Goal: Transaction & Acquisition: Download file/media

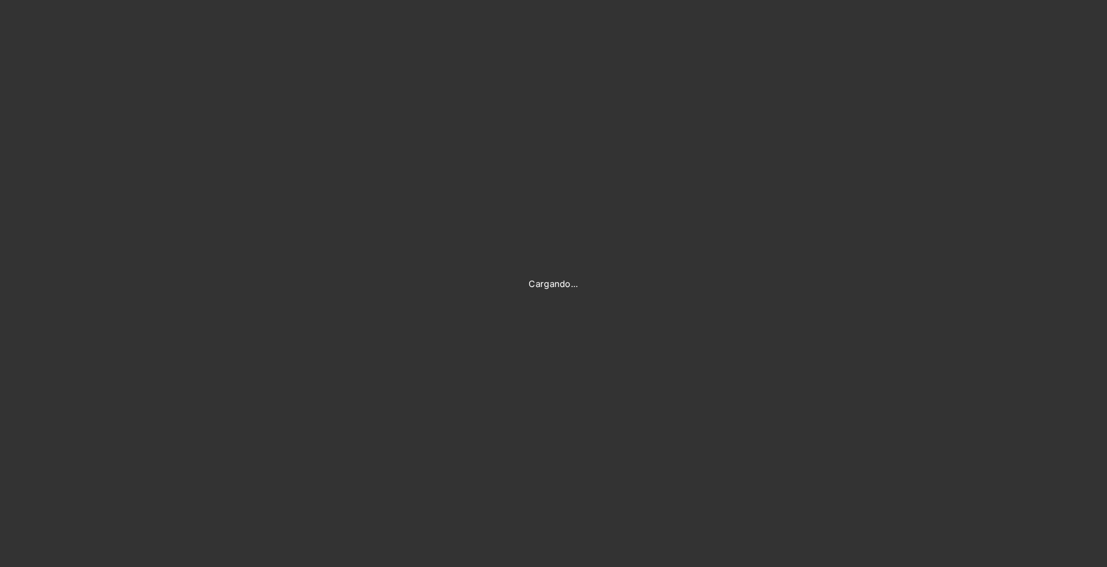
type input "[PERSON_NAME][EMAIL_ADDRESS][PERSON_NAME][DOMAIN_NAME]"
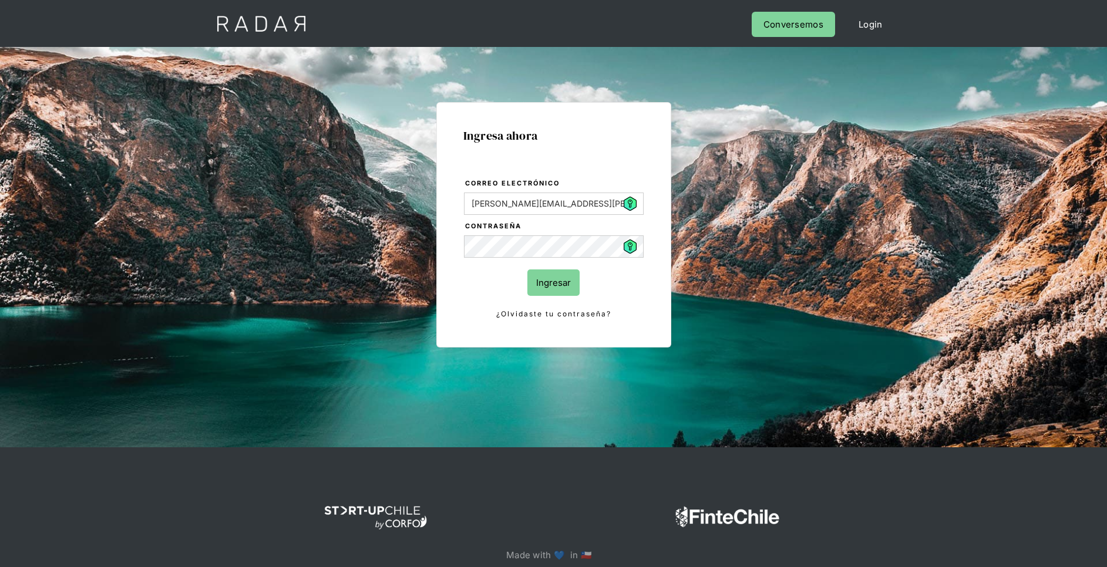
drag, startPoint x: 550, startPoint y: 295, endPoint x: 552, endPoint y: 289, distance: 6.6
click at [550, 295] on input "Ingresar" at bounding box center [554, 283] width 52 height 26
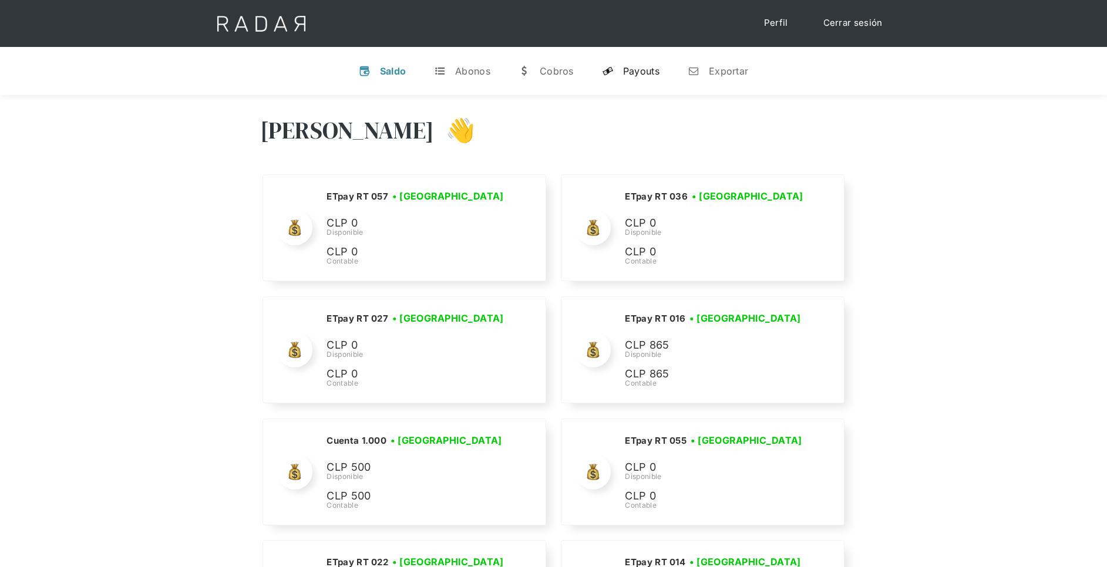
click at [643, 66] on div "Payouts" at bounding box center [641, 71] width 36 height 12
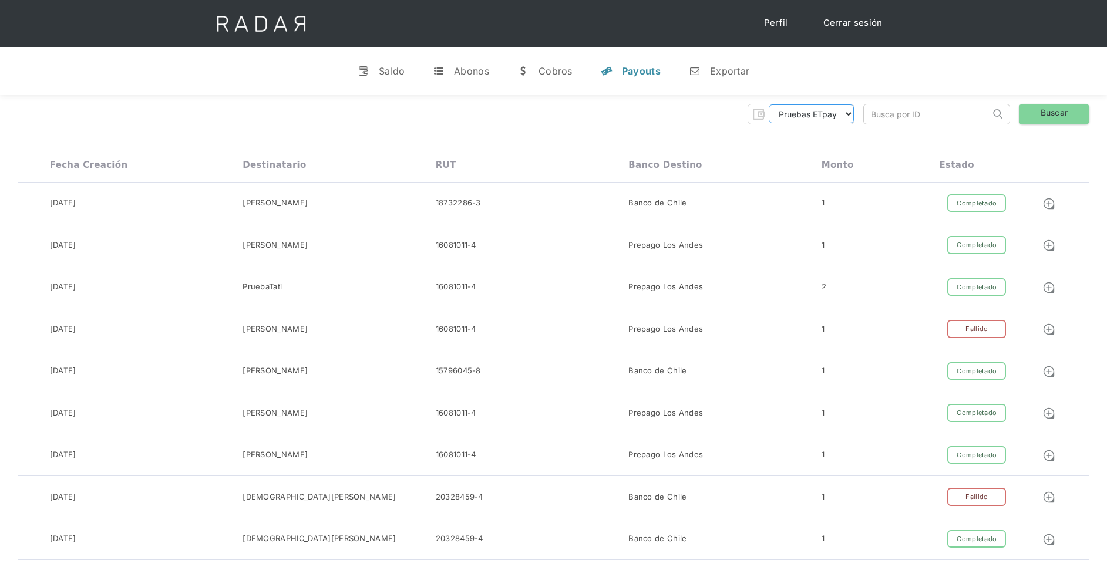
click at [825, 114] on select "Pruebas ETpay Cuenta 1.000 Cuenta 1.001 Cuenta 1.002 Cuenta 1.003 Cuenta 1.004 …" at bounding box center [811, 114] width 85 height 19
select select "etpay-cuenta-1001"
click at [769, 105] on select "Pruebas ETpay Cuenta 1.000 Cuenta 1.001 Cuenta 1.002 Cuenta 1.003 Cuenta 1.004 …" at bounding box center [811, 114] width 85 height 19
click at [1064, 115] on link "Buscar" at bounding box center [1054, 114] width 70 height 21
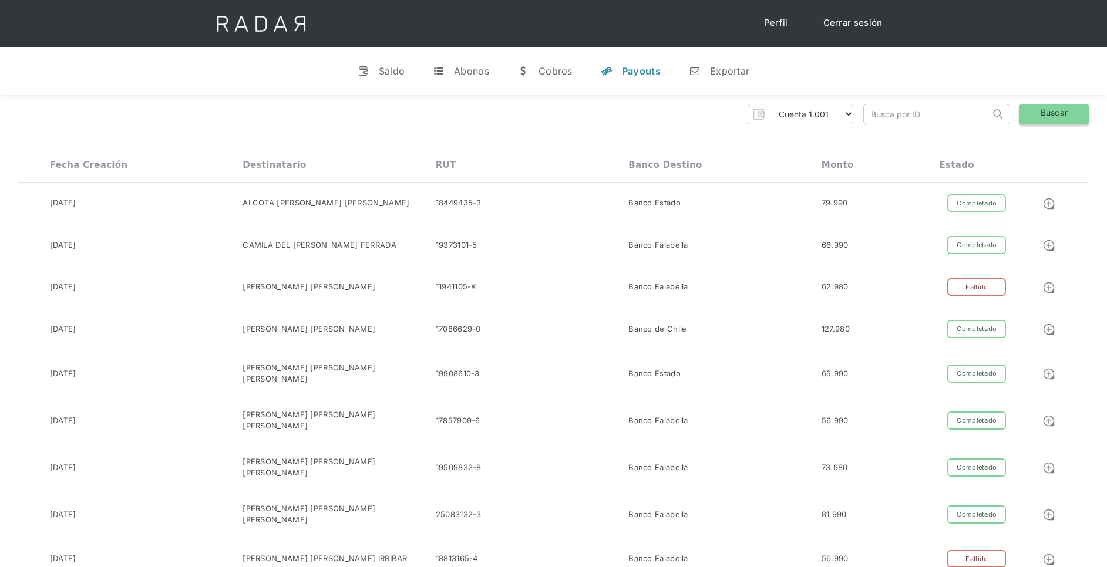
click at [1040, 118] on link "Buscar" at bounding box center [1054, 114] width 70 height 21
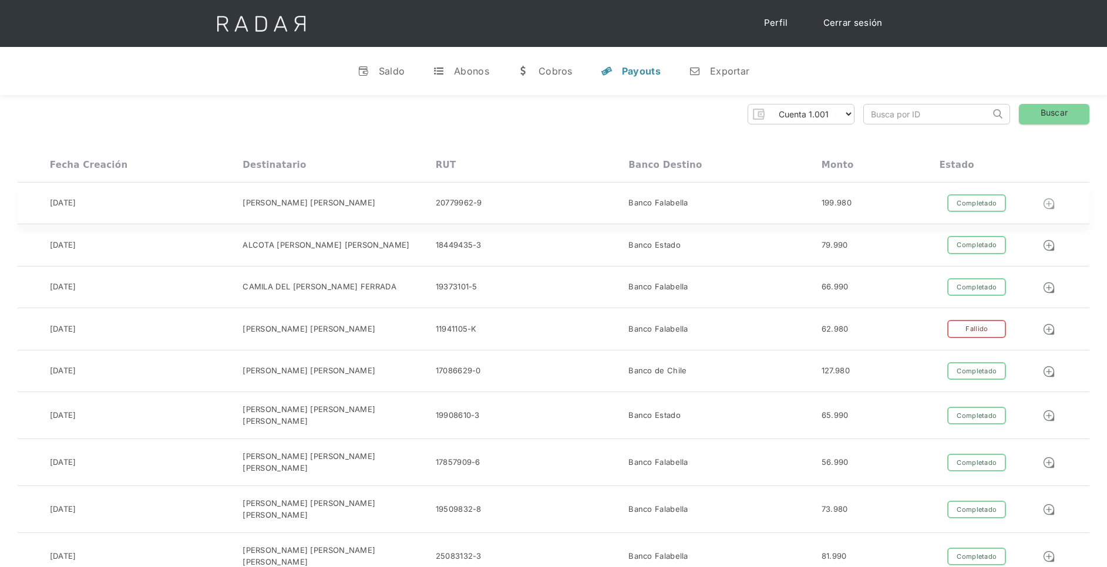
click at [1051, 204] on img at bounding box center [1049, 203] width 13 height 13
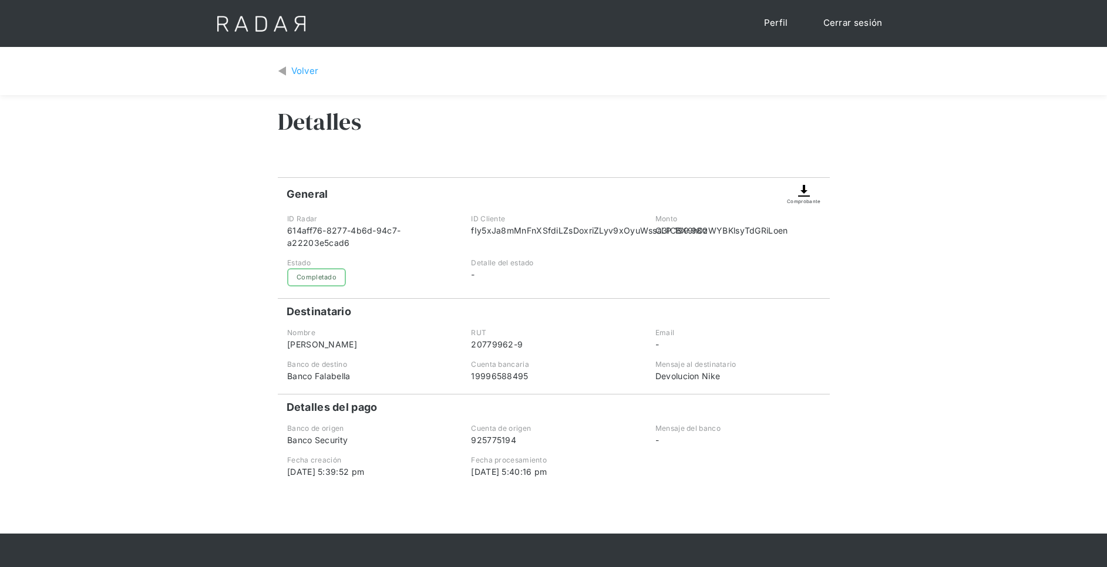
click at [807, 193] on img at bounding box center [804, 191] width 14 height 14
click at [800, 194] on img at bounding box center [804, 191] width 14 height 14
click at [809, 192] on img at bounding box center [804, 191] width 14 height 14
